Goal: Task Accomplishment & Management: Use online tool/utility

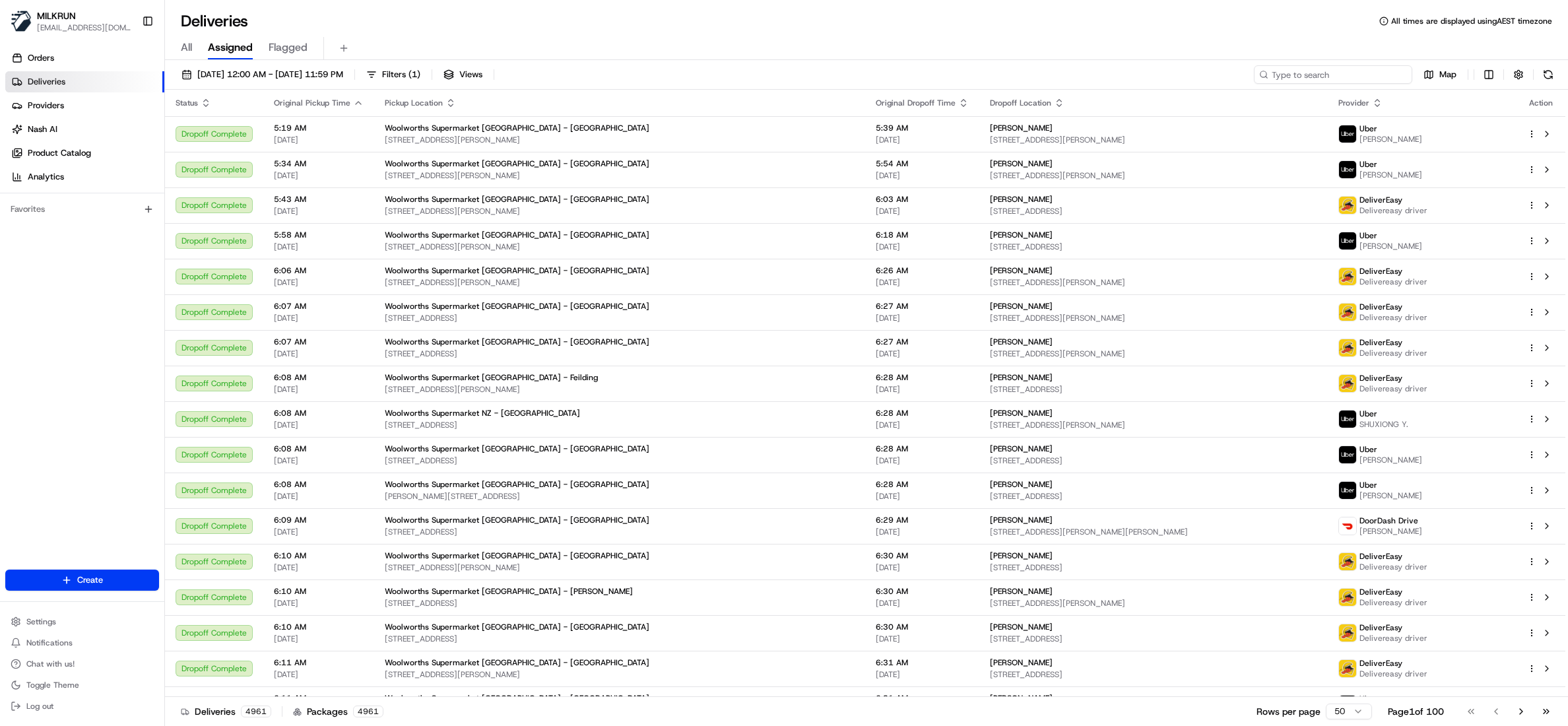
click at [1339, 71] on input at bounding box center [1333, 74] width 158 height 18
paste input "ea4812fc-5e56-4733-a92d-e33a1df1a08c"
type input "ea4812fc-5e56-4733-a92d-e33a1df1a08c"
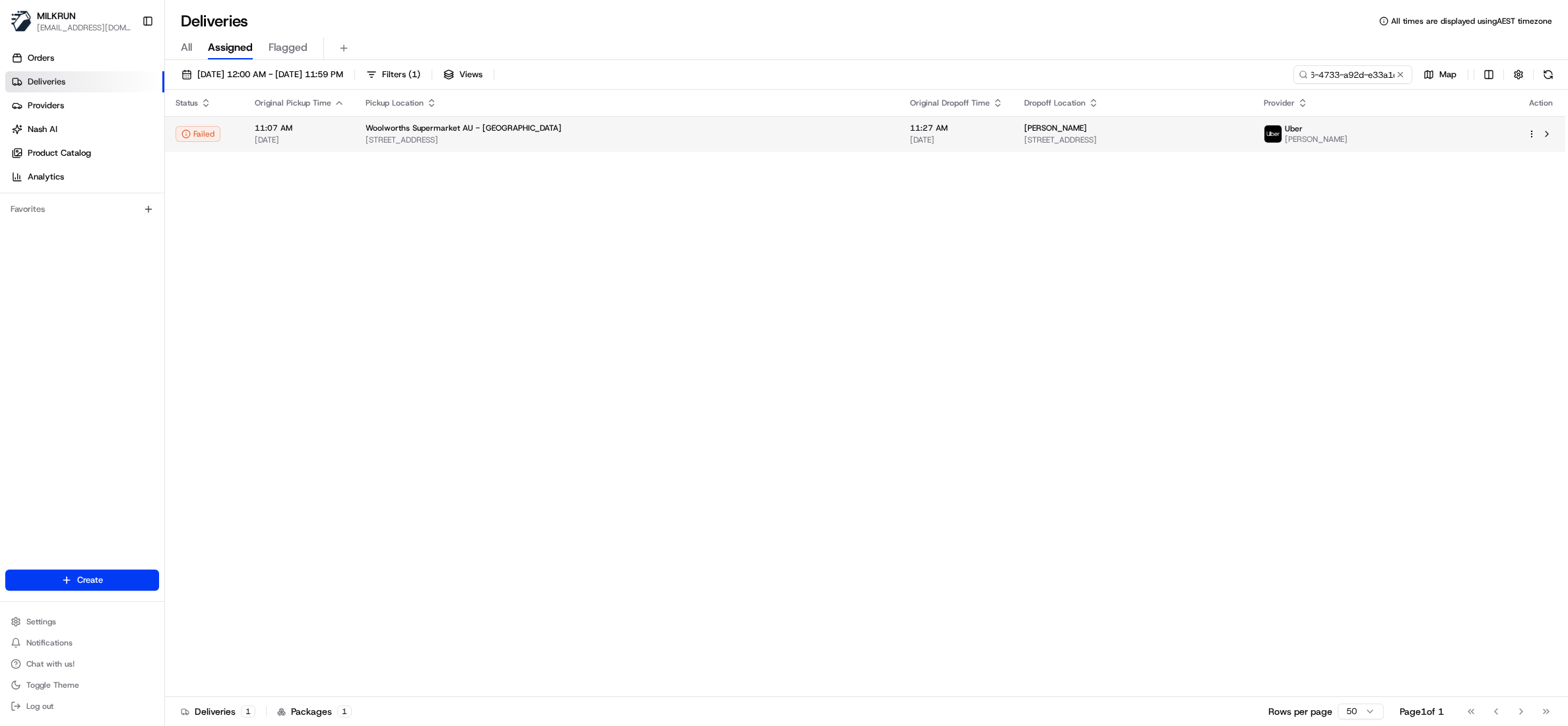
click at [1025, 128] on span "[PERSON_NAME]" at bounding box center [1056, 128] width 63 height 10
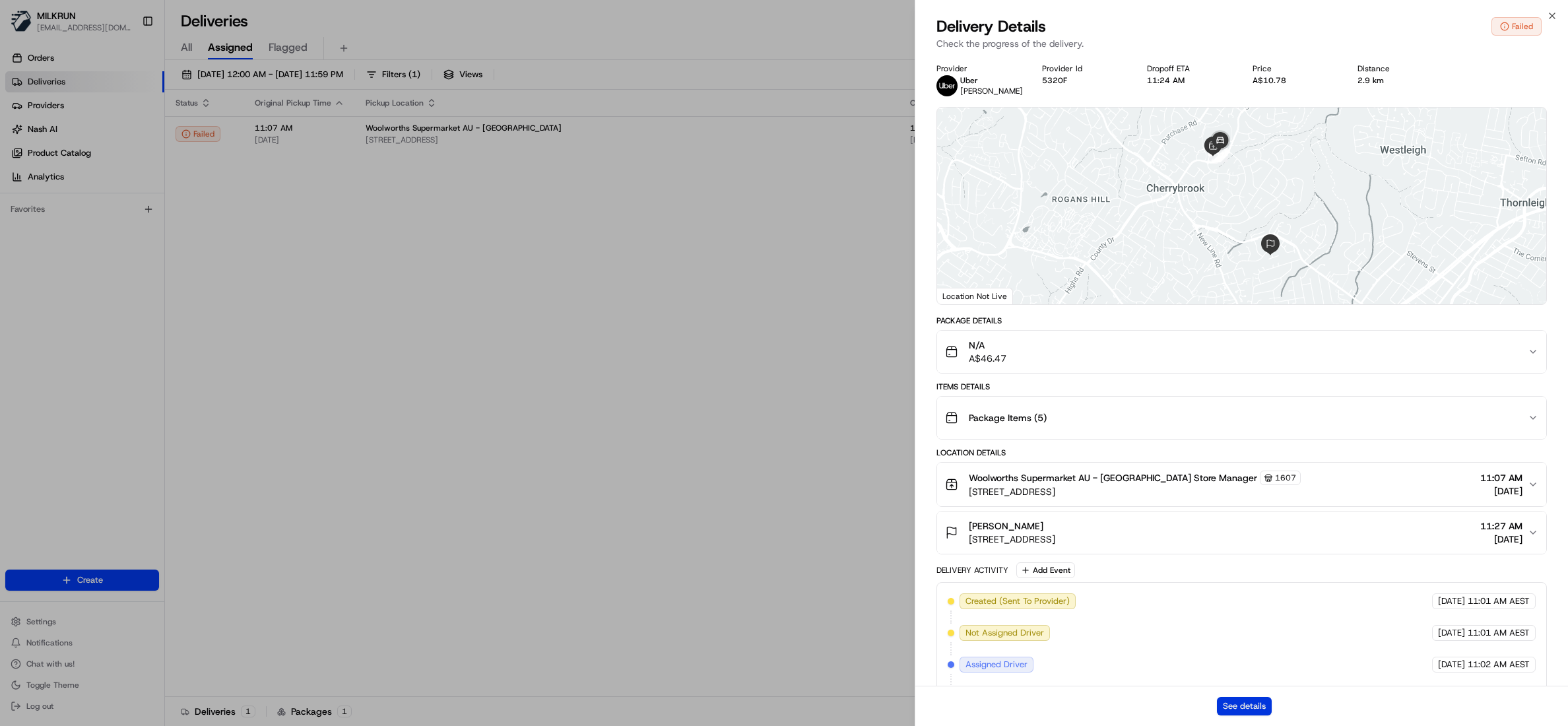
click at [1244, 715] on button "See details" at bounding box center [1245, 706] width 55 height 18
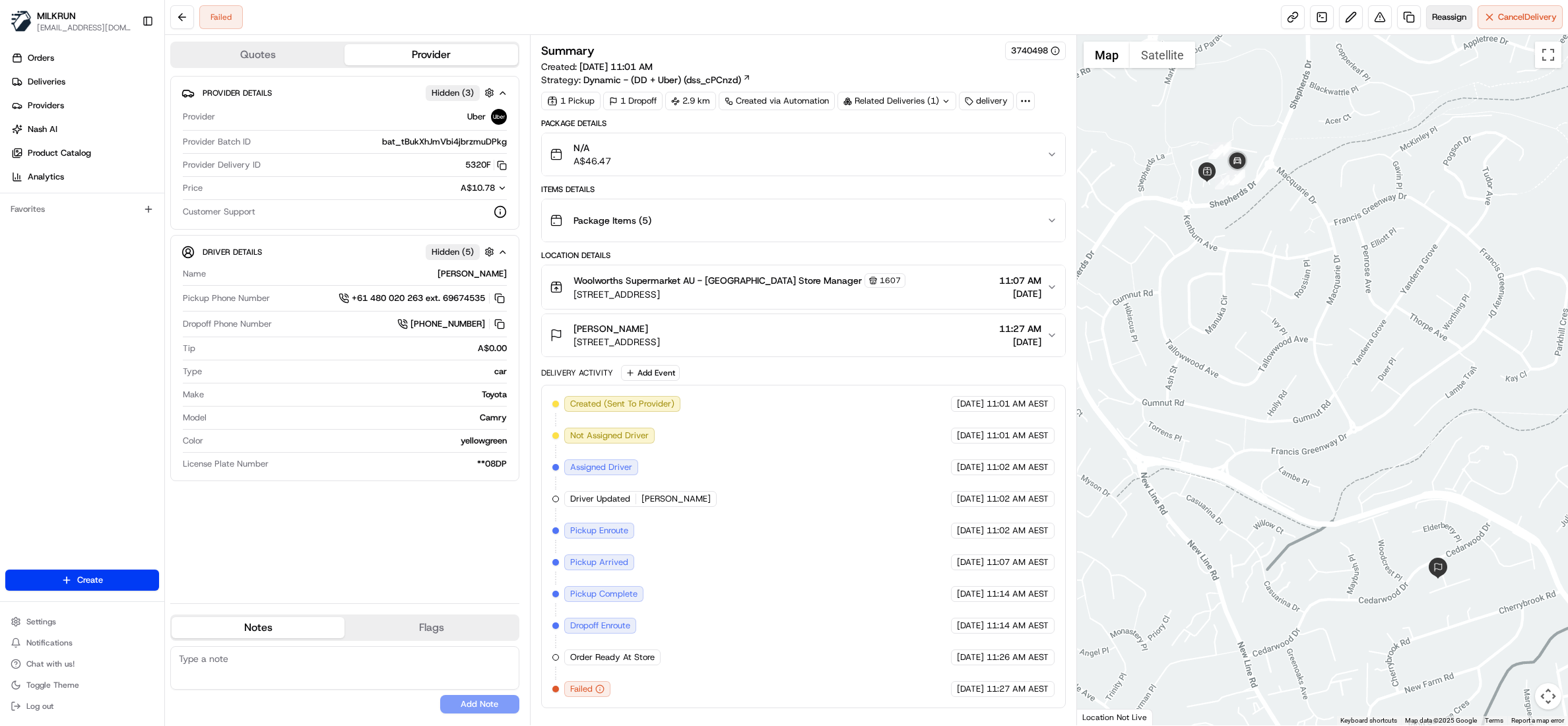
click at [1440, 28] on button "Reassign" at bounding box center [1449, 17] width 46 height 24
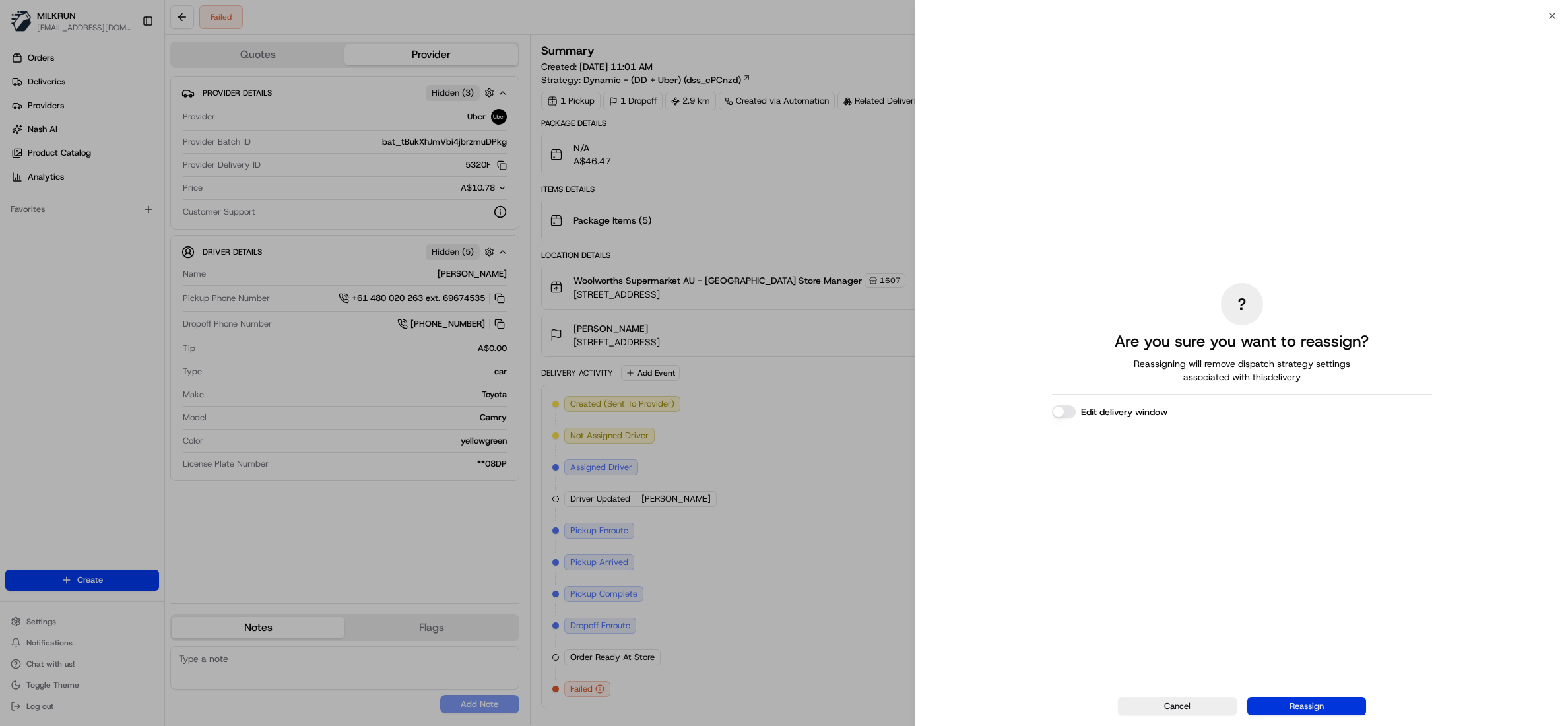
click at [1307, 703] on button "Reassign" at bounding box center [1307, 706] width 119 height 18
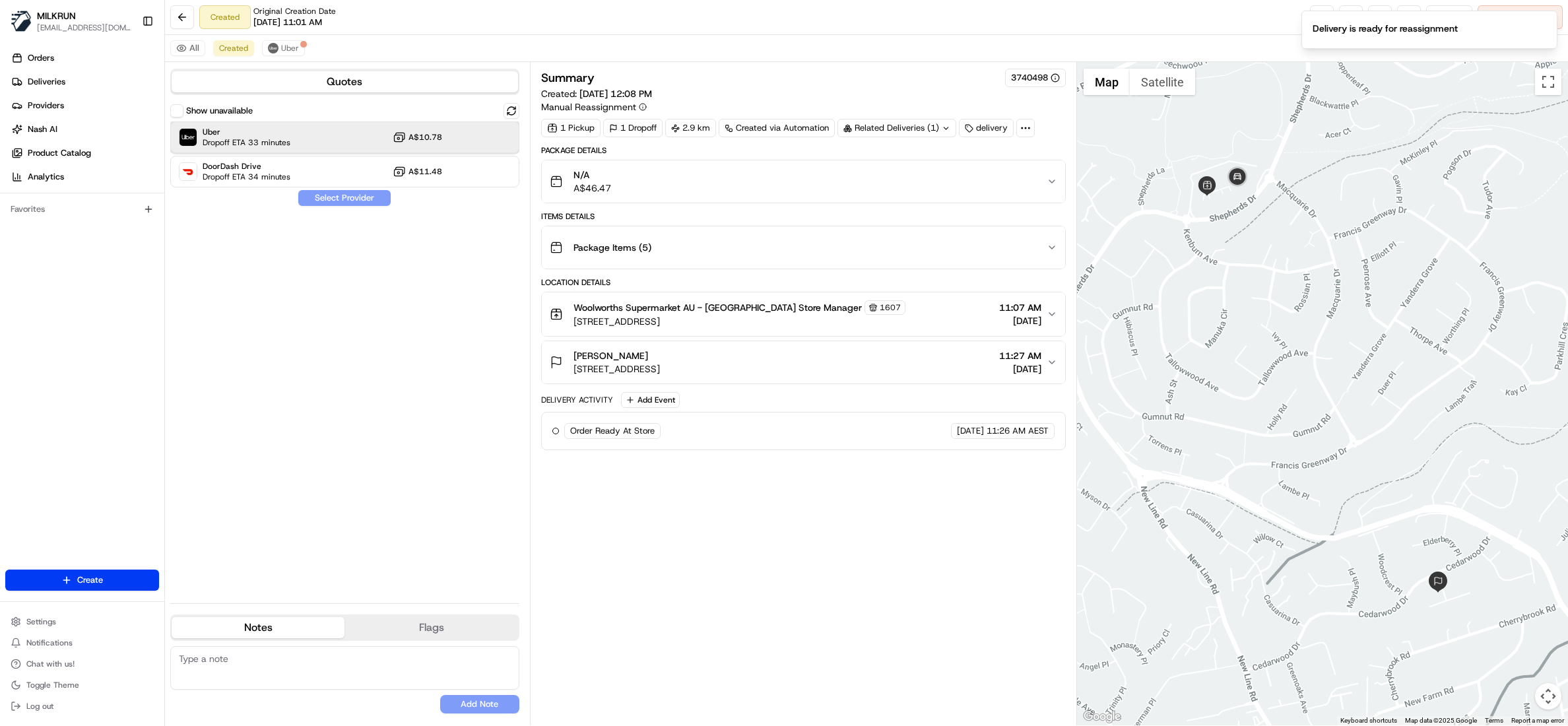
click at [246, 134] on span "Uber" at bounding box center [246, 131] width 87 height 10
click at [333, 198] on button "Assign Provider" at bounding box center [344, 198] width 94 height 16
